Goal: Navigation & Orientation: Go to known website

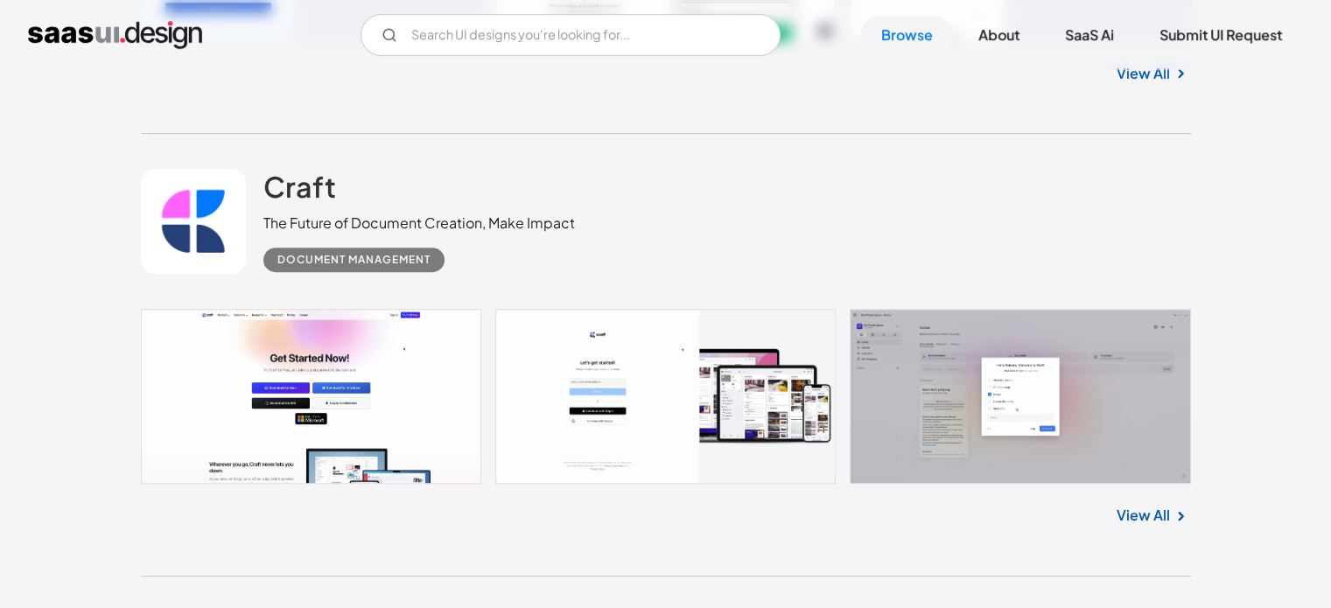
scroll to position [830, 0]
click at [196, 195] on link at bounding box center [193, 221] width 105 height 105
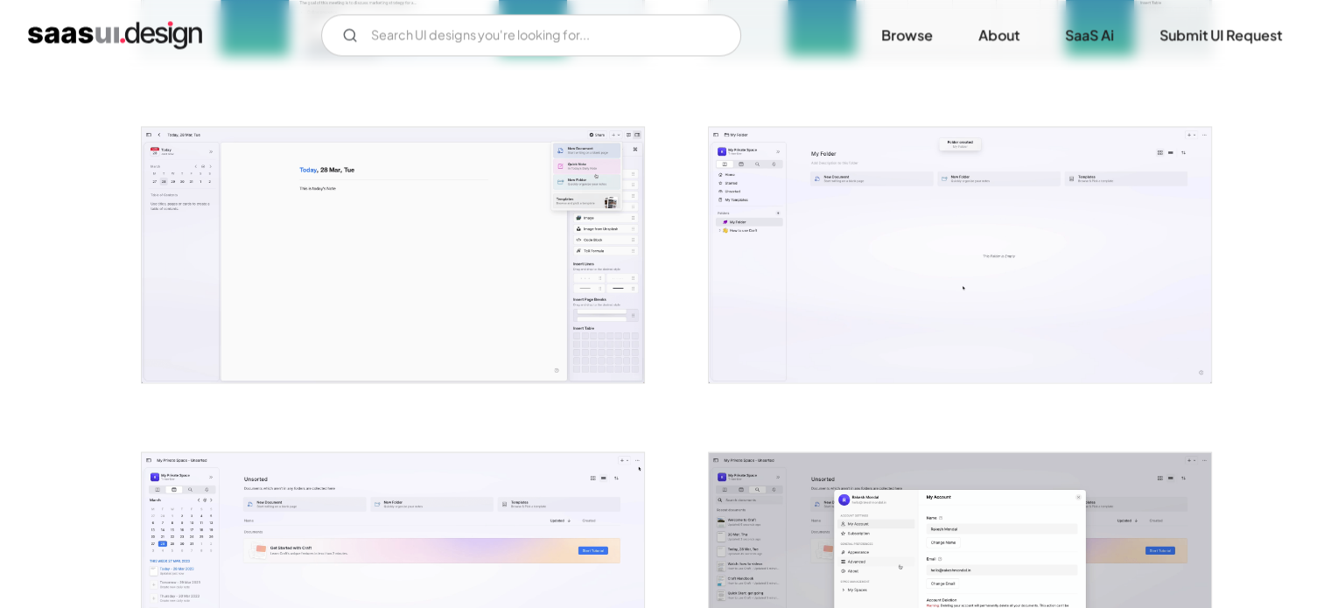
click at [88, 21] on img "home" at bounding box center [115, 35] width 174 height 28
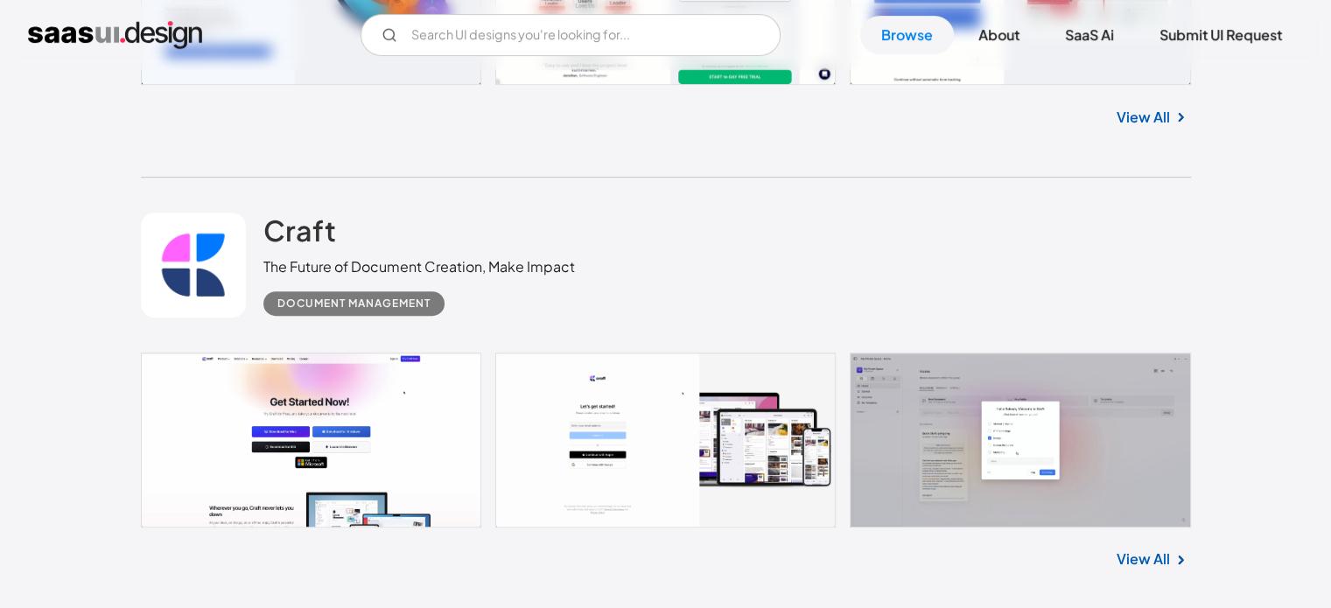
scroll to position [669, 0]
